Goal: Information Seeking & Learning: Understand process/instructions

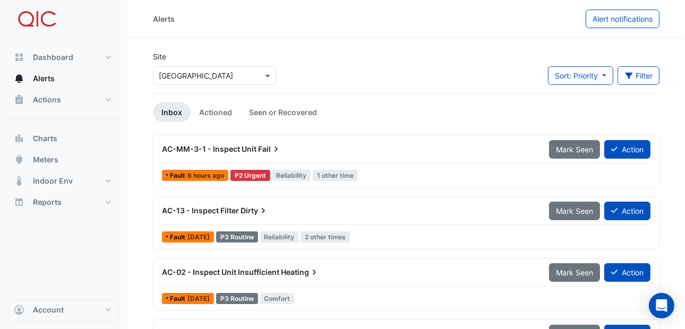
click at [261, 149] on span "Fail" at bounding box center [269, 149] width 23 height 11
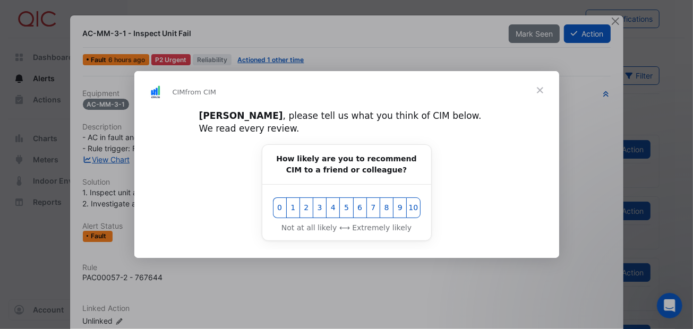
click at [539, 94] on span "Close" at bounding box center [540, 90] width 38 height 38
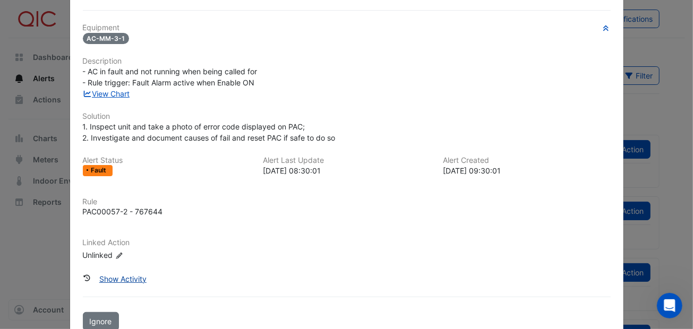
scroll to position [88, 0]
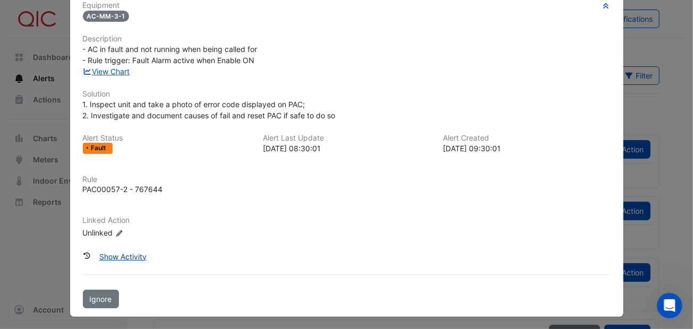
click at [116, 254] on button "Show Activity" at bounding box center [122, 256] width 61 height 19
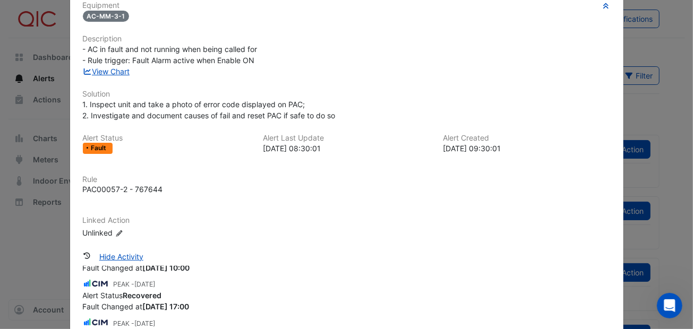
scroll to position [106, 0]
click at [132, 253] on button "Hide Activity" at bounding box center [121, 256] width 58 height 19
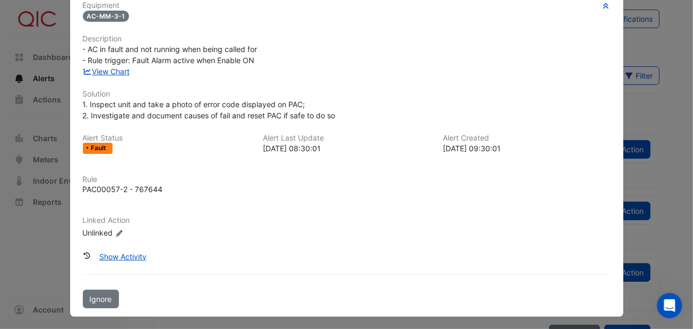
click at [426, 203] on div "Equipment AC-MM-3-1 Description - AC in fault and not running when being called…" at bounding box center [347, 124] width 528 height 246
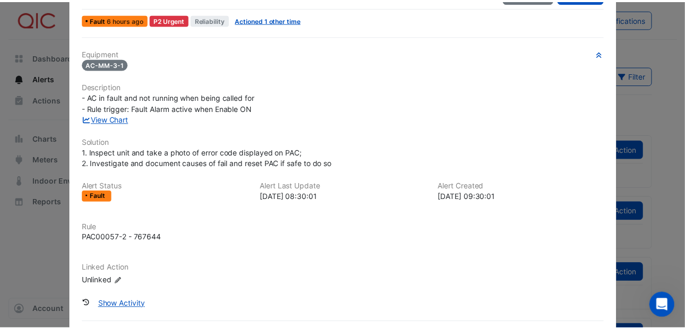
scroll to position [0, 0]
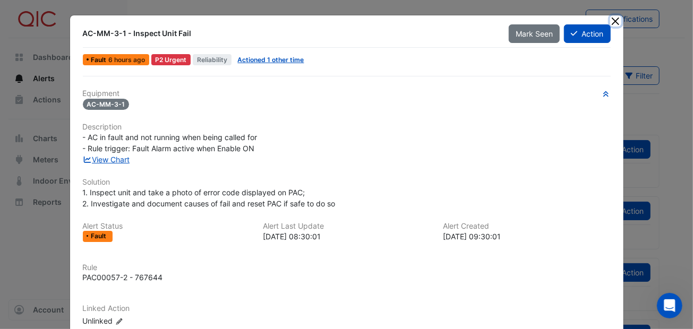
click at [614, 20] on button "Close" at bounding box center [615, 20] width 11 height 11
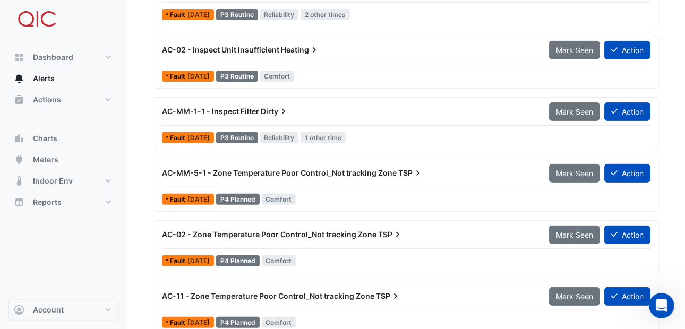
scroll to position [233, 0]
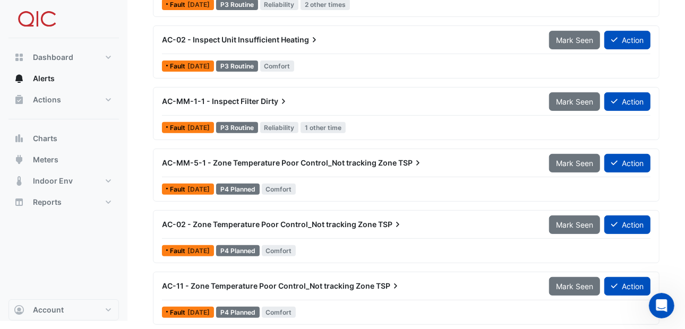
click at [364, 285] on span "AC-11 - Zone Temperature Poor Control_Not tracking Zone" at bounding box center [268, 285] width 212 height 9
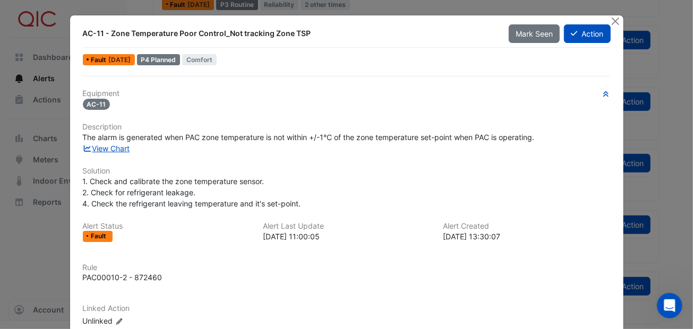
click at [441, 157] on div "Equipment AC-11 Description The alarm is generated when PAC zone temperature is…" at bounding box center [347, 212] width 528 height 246
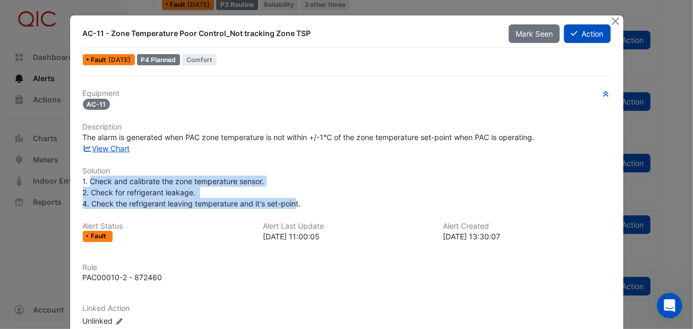
drag, startPoint x: 85, startPoint y: 179, endPoint x: 293, endPoint y: 201, distance: 208.2
click at [293, 201] on span "1. Check and calibrate the zone temperature sensor. 2. Check for refrigerant le…" at bounding box center [192, 192] width 218 height 31
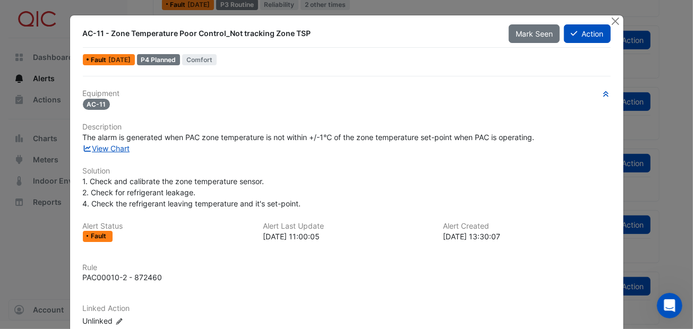
click at [83, 177] on span "1. Check and calibrate the zone temperature sensor. 2. Check for refrigerant le…" at bounding box center [192, 192] width 218 height 31
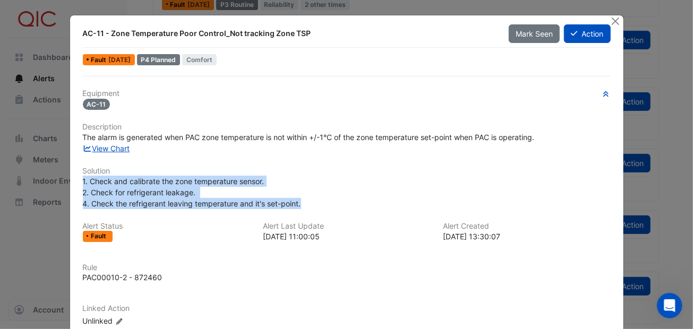
drag, startPoint x: 79, startPoint y: 177, endPoint x: 338, endPoint y: 199, distance: 259.4
click at [338, 199] on div "1. Check and calibrate the zone temperature sensor. 2. Check for refrigerant le…" at bounding box center [347, 192] width 528 height 33
copy span "1. Check and calibrate the zone temperature sensor. 2. Check for refrigerant le…"
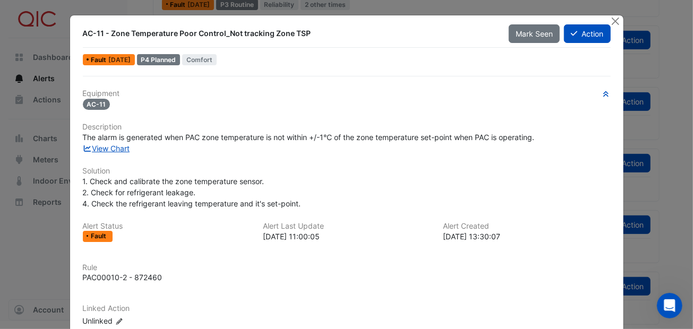
click at [500, 150] on div "View Chart" at bounding box center [346, 148] width 540 height 11
click at [610, 18] on button "Close" at bounding box center [615, 20] width 11 height 11
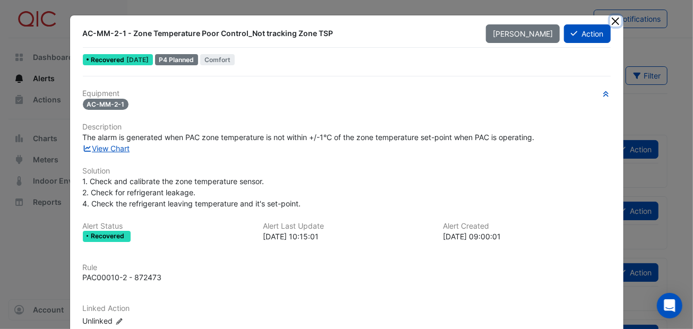
click at [610, 18] on button "Close" at bounding box center [615, 20] width 11 height 11
